Goal: Task Accomplishment & Management: Manage account settings

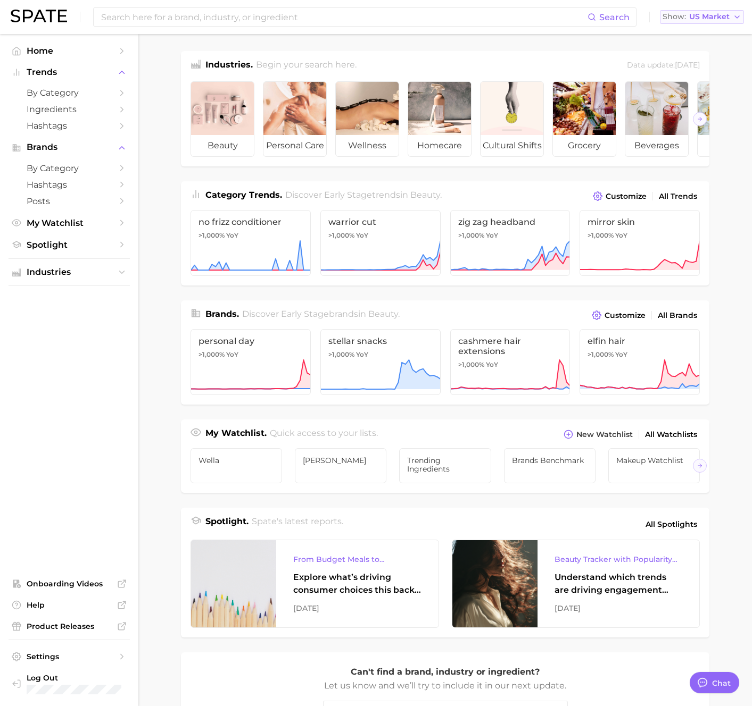
click at [707, 10] on button "Show US Market" at bounding box center [702, 17] width 84 height 14
click at [701, 91] on span "South Korea" at bounding box center [706, 91] width 82 height 9
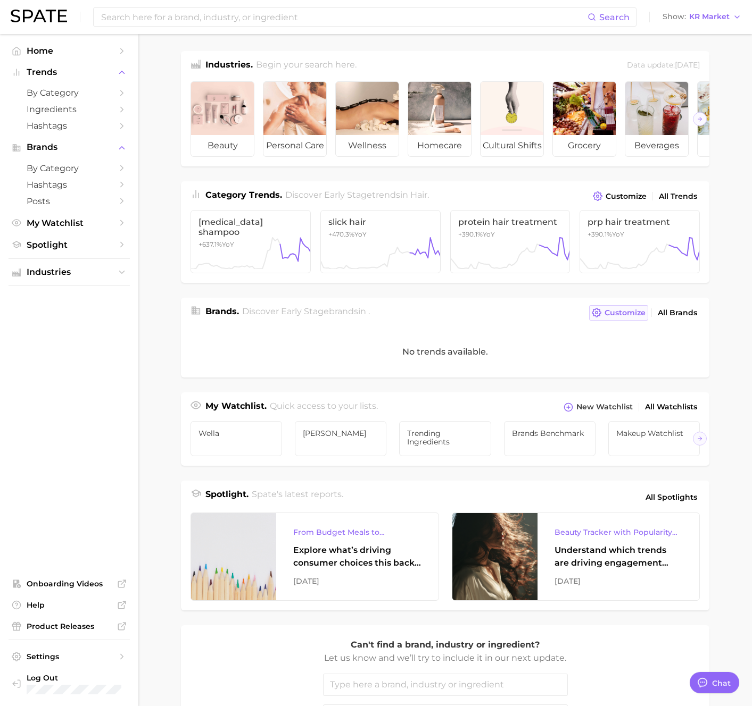
click at [630, 309] on span "Customize" at bounding box center [624, 313] width 41 height 9
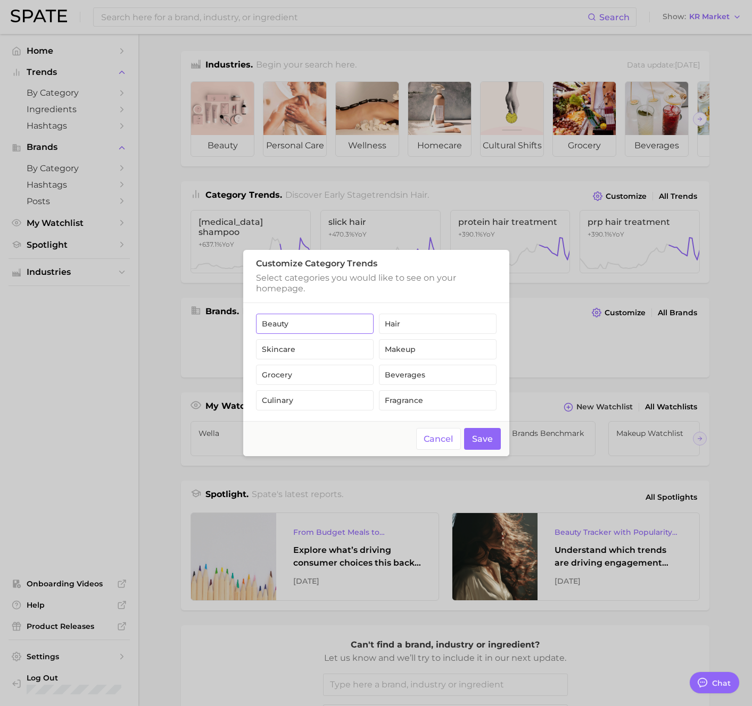
click at [305, 319] on button "beauty" at bounding box center [315, 324] width 118 height 20
click at [479, 434] on button "Save" at bounding box center [482, 439] width 37 height 22
